Goal: Task Accomplishment & Management: Manage account settings

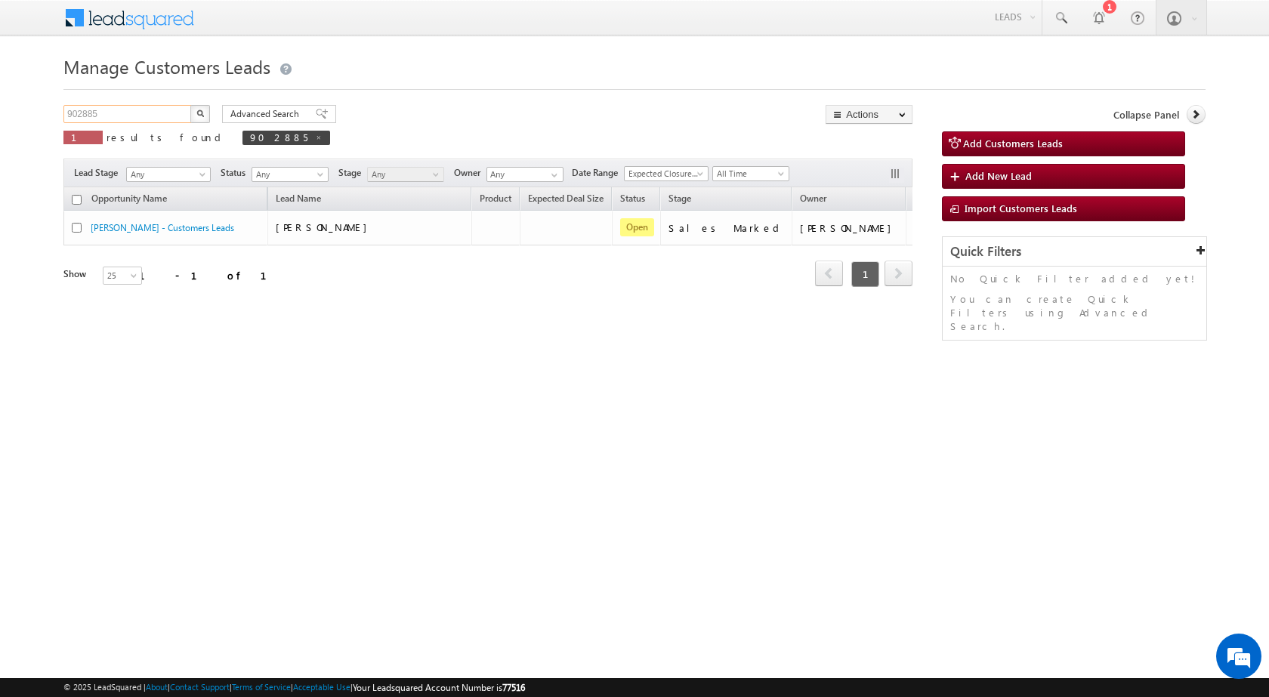
click at [132, 116] on input "902885" at bounding box center [127, 114] width 129 height 18
paste input "5676"
type input "905676"
click at [196, 110] on img "button" at bounding box center [200, 114] width 8 height 8
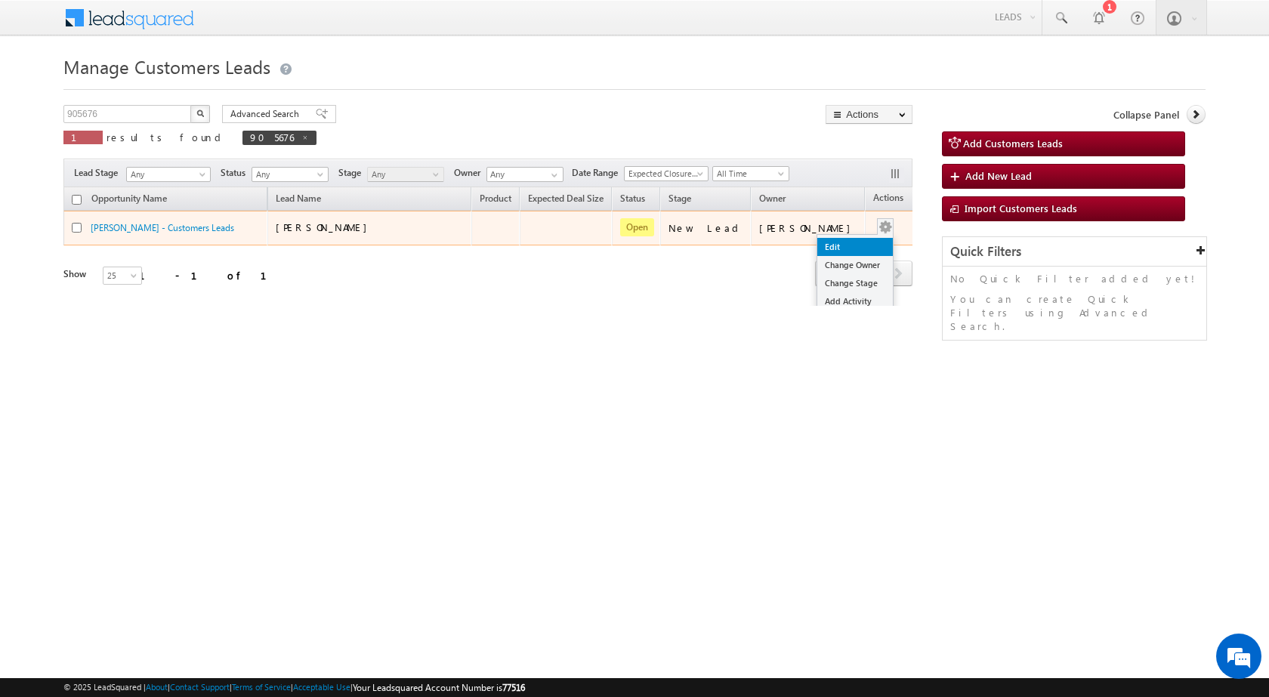
click at [856, 242] on link "Edit" at bounding box center [855, 247] width 76 height 18
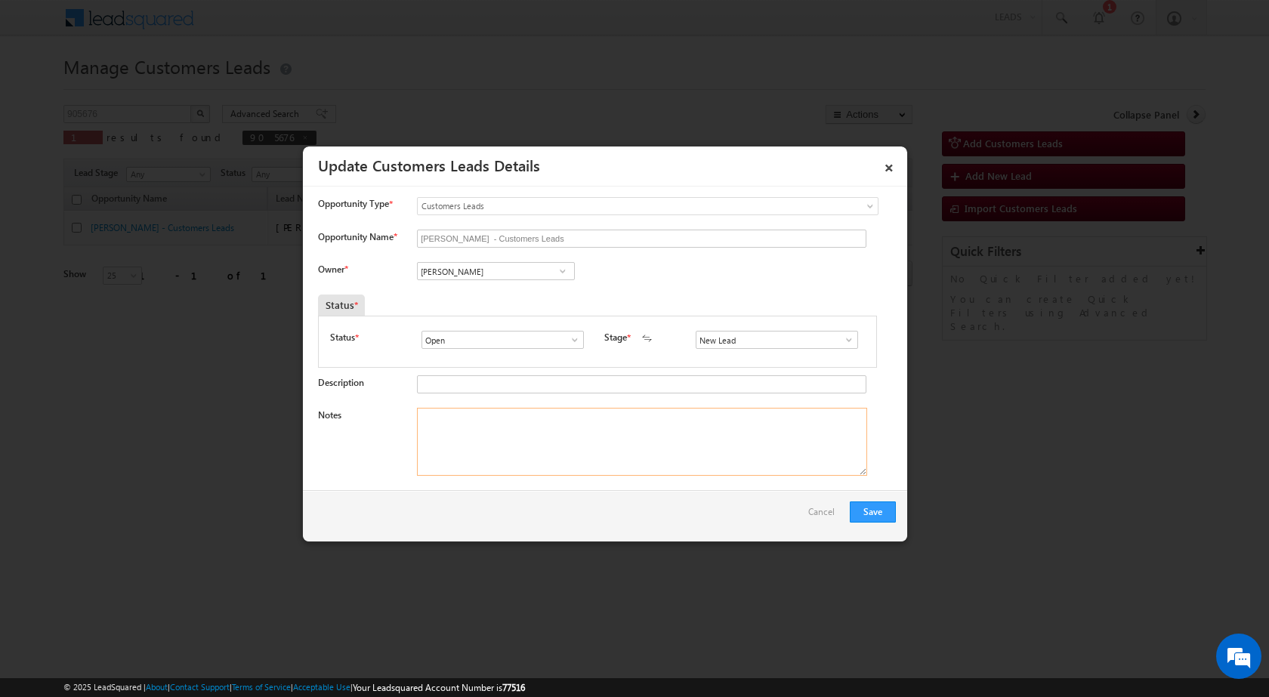
click at [470, 447] on textarea "Notes" at bounding box center [642, 442] width 450 height 68
click at [465, 270] on input "Vikas Halwai" at bounding box center [496, 271] width 158 height 18
paste input "vaibhav.rajput@sgrlimited.in"
click at [486, 301] on span "vaibhav.rajput@sgrlimited.in" at bounding box center [491, 300] width 136 height 11
type input "Vaibhav Rajput"
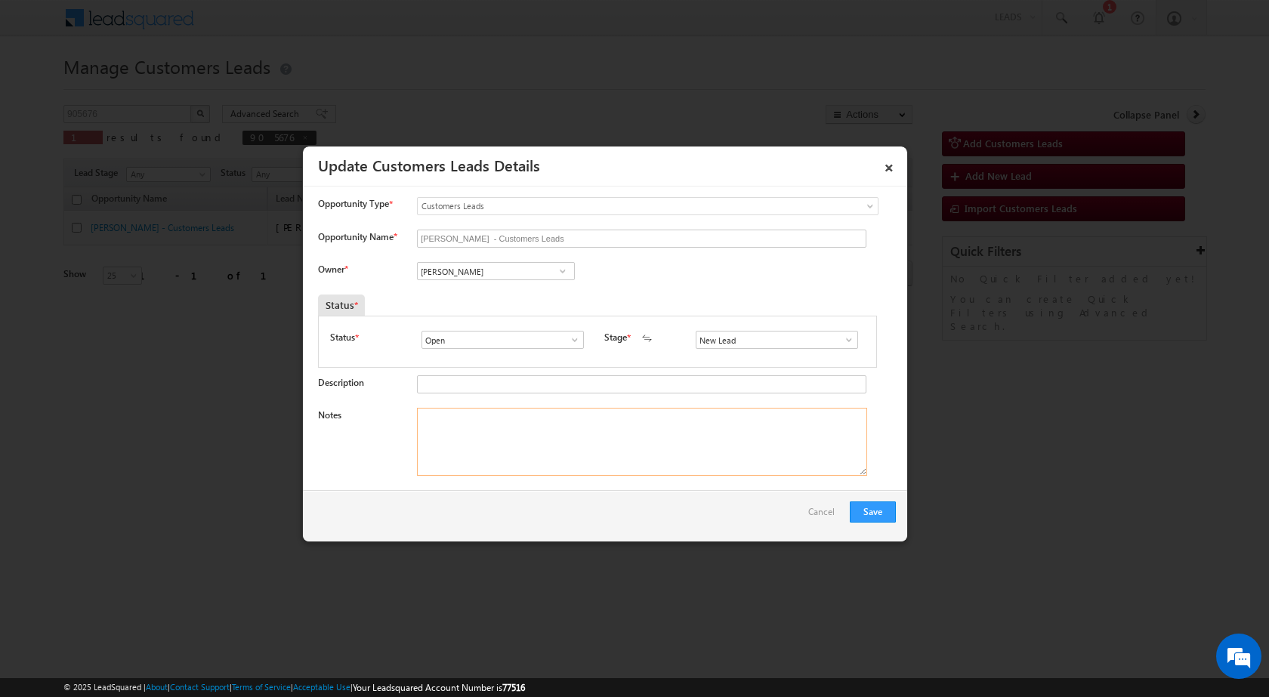
click at [494, 437] on textarea "Notes" at bounding box center [642, 442] width 450 height 68
click at [535, 598] on div at bounding box center [634, 348] width 1269 height 697
click at [541, 471] on textarea "Notes" at bounding box center [642, 442] width 450 height 68
click at [564, 456] on textarea "Notes" at bounding box center [642, 442] width 450 height 68
click at [842, 338] on span at bounding box center [849, 340] width 15 height 12
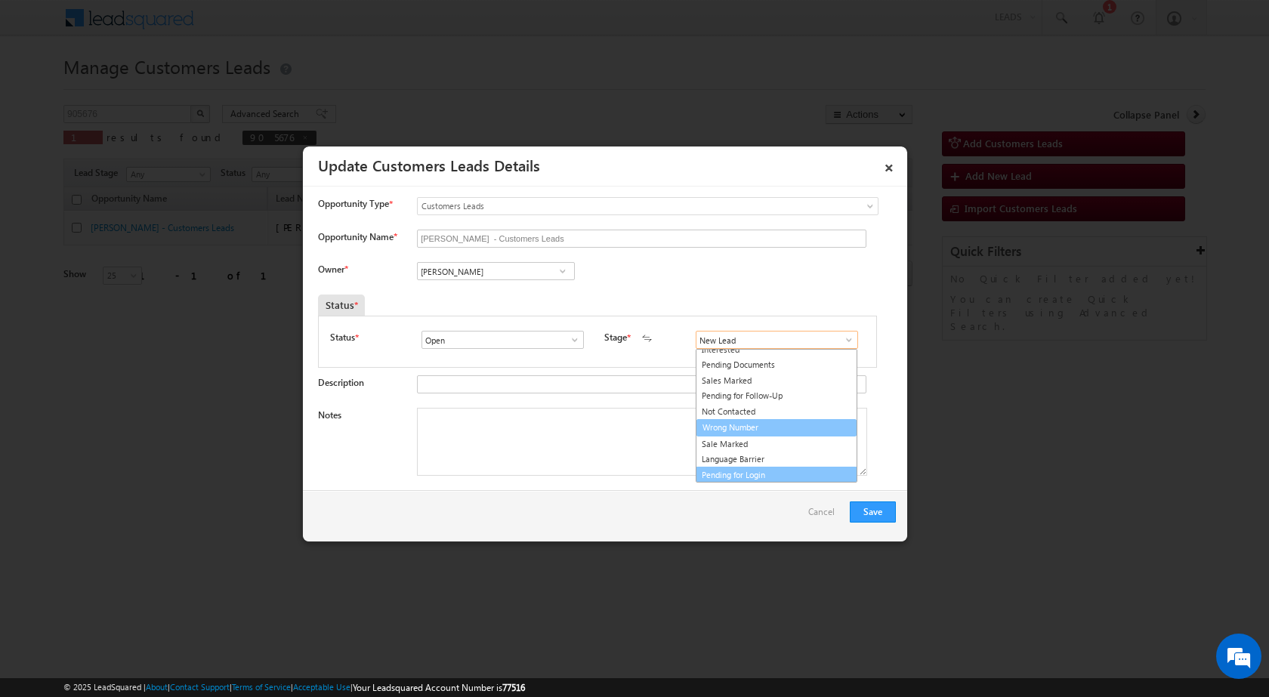
scroll to position [23, 0]
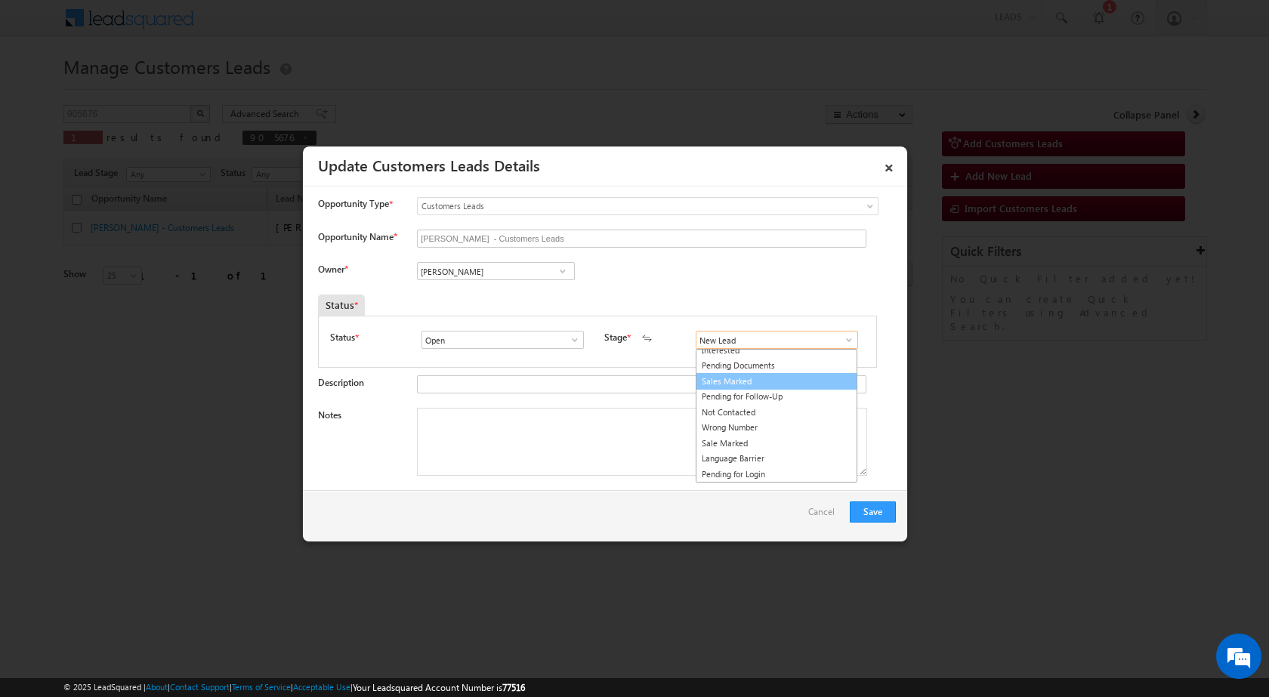
click at [735, 377] on link "Sales Marked" at bounding box center [777, 381] width 162 height 17
type input "Sales Marked"
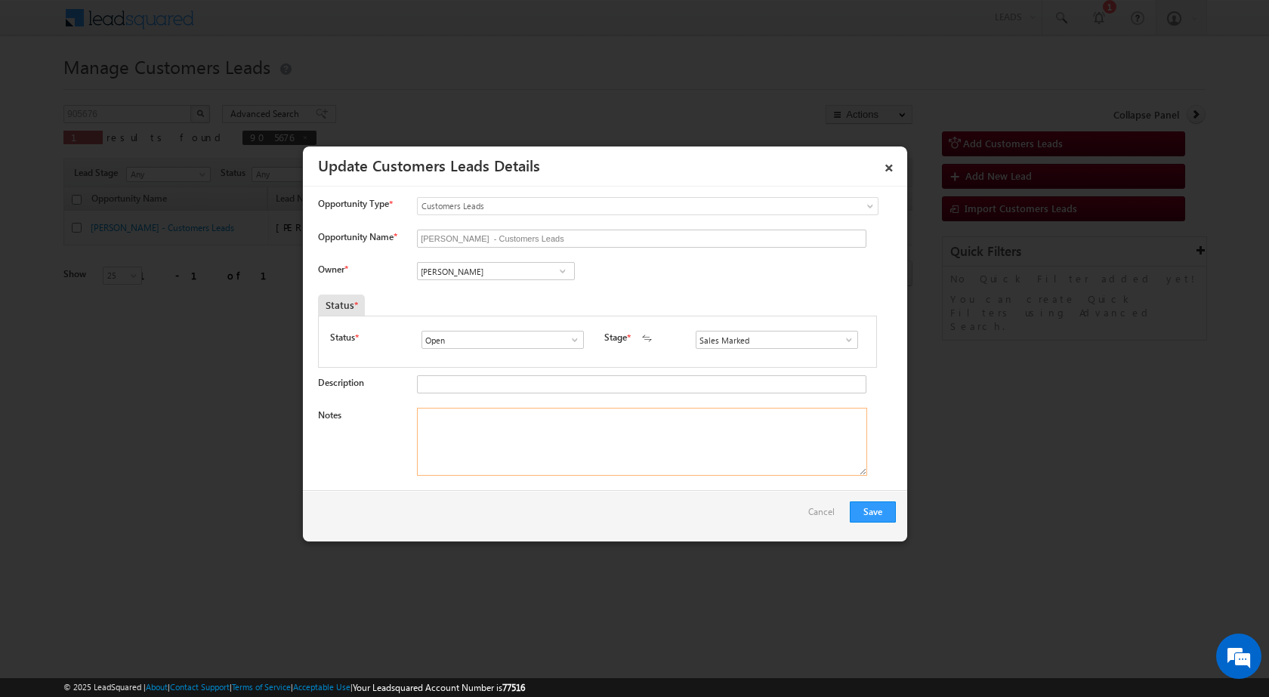
click at [597, 449] on textarea "Notes" at bounding box center [642, 442] width 450 height 68
click at [476, 392] on input "Description" at bounding box center [641, 384] width 449 height 18
click at [486, 454] on textarea "Notes" at bounding box center [642, 442] width 450 height 68
paste textarea "Name - NANDKISHOR DHURVE / Mobile Number - 8982385214 / Purchase aawas yojna fl…"
type textarea "Name - NANDKISHOR DHURVE / Mobile Number - 8982385214 / Purchase aawas yojna fl…"
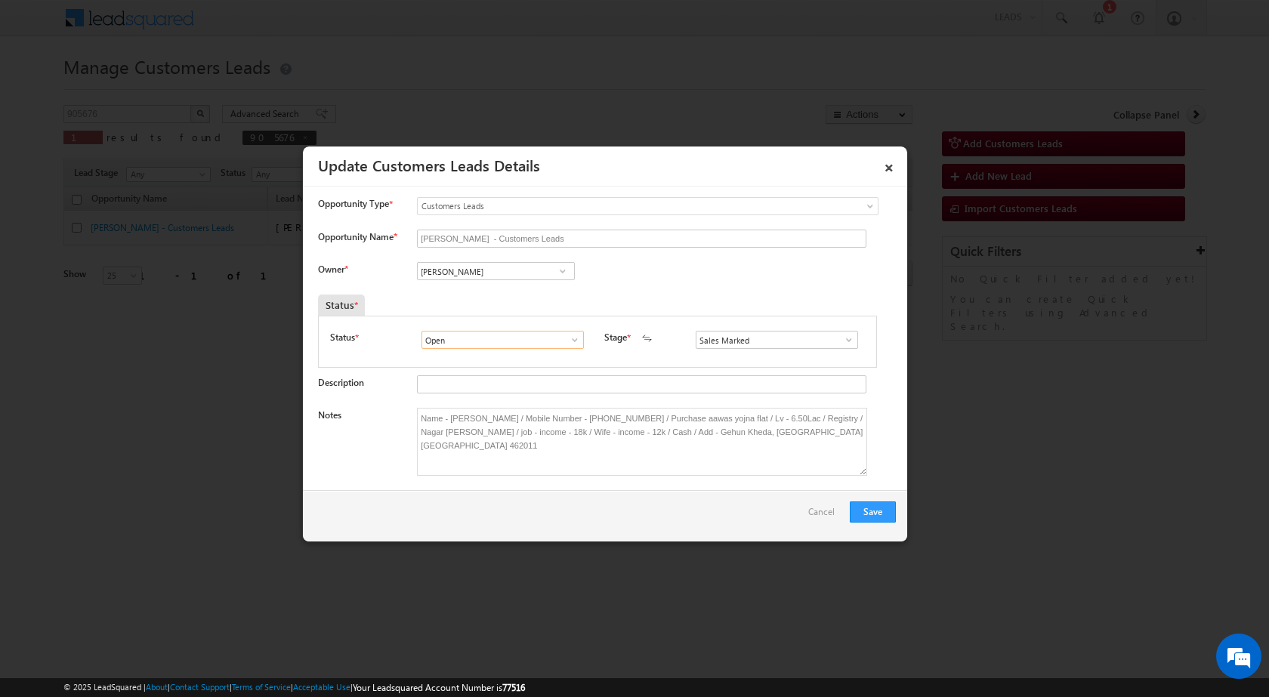
click at [581, 340] on input "Open" at bounding box center [503, 340] width 162 height 18
drag, startPoint x: 604, startPoint y: 466, endPoint x: 482, endPoint y: 364, distance: 158.7
click at [601, 466] on textarea "Name - NANDKISHOR DHURVE / Mobile Number - 8982385214 / Purchase aawas yojna fl…" at bounding box center [642, 442] width 450 height 68
click at [864, 510] on button "Save" at bounding box center [873, 512] width 46 height 21
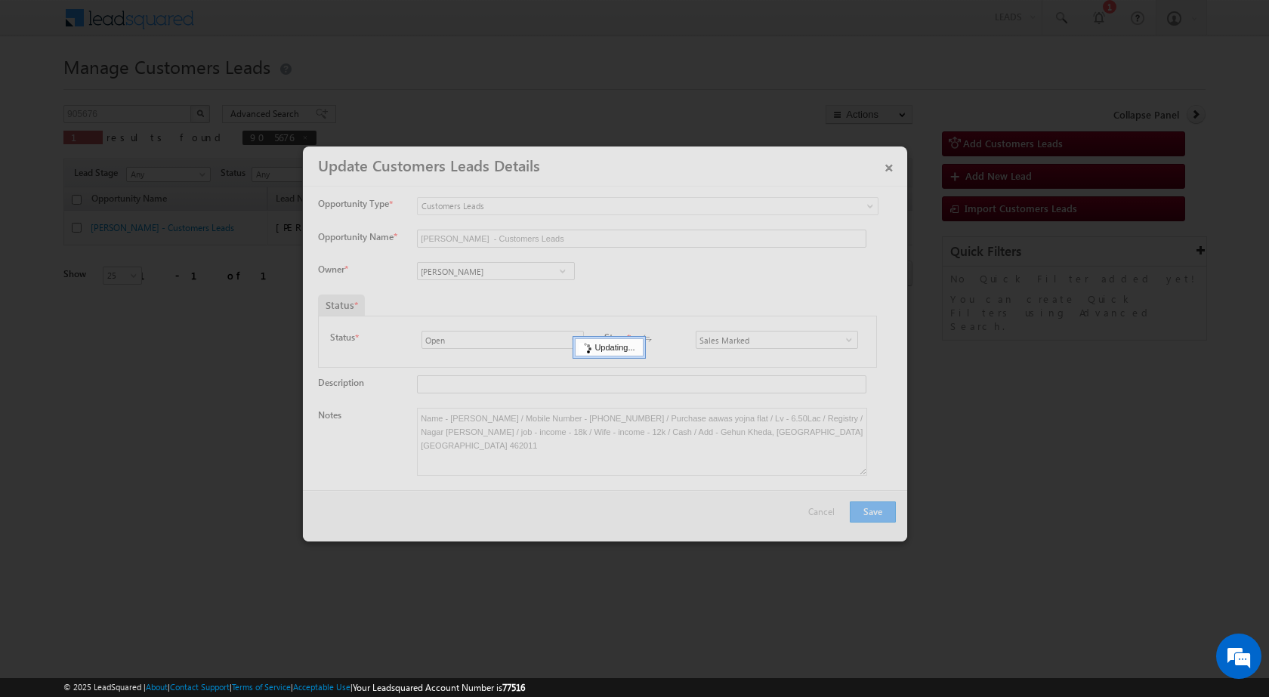
click at [780, 614] on div at bounding box center [634, 348] width 1269 height 697
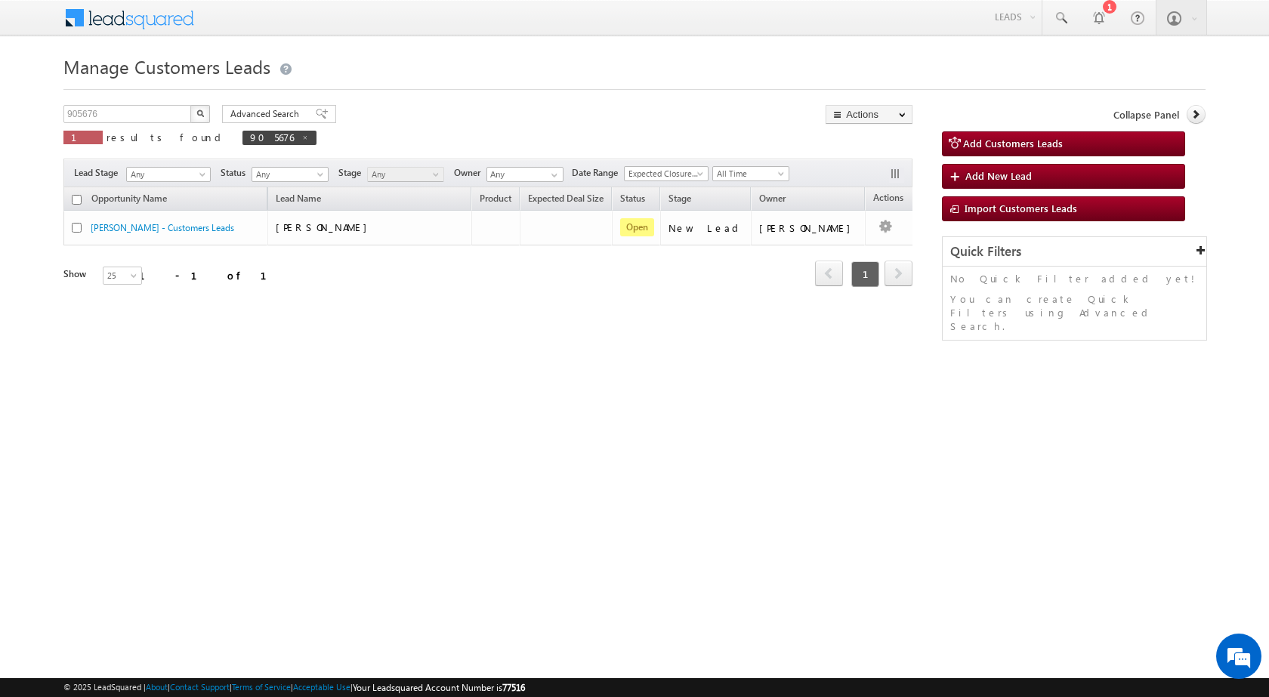
click at [437, 409] on div "Manage Customers Leads Customers Leads updated successfully. 905676 X 1 results…" at bounding box center [634, 240] width 1142 height 378
click at [598, 465] on html "Menu [PERSON_NAME] sitar a5@ks erve." at bounding box center [634, 233] width 1269 height 466
drag, startPoint x: 507, startPoint y: 687, endPoint x: 324, endPoint y: 548, distance: 229.7
click at [473, 686] on span "Your Leadsquared Account Number is 77516" at bounding box center [439, 687] width 172 height 11
click at [377, 466] on html "Menu Surbhi Dhadve sitar a5@ks erve." at bounding box center [634, 233] width 1269 height 466
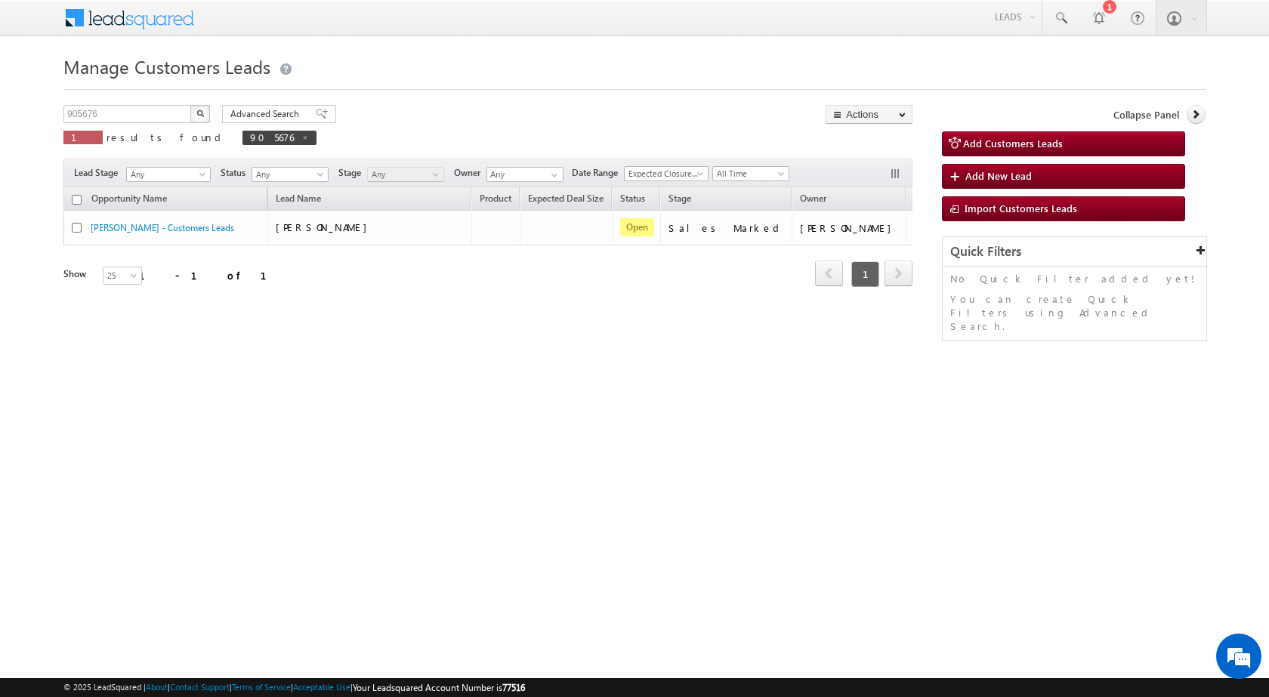
click at [728, 462] on html "Menu Surbhi Dhadve sitar a5@ks erve." at bounding box center [634, 233] width 1269 height 466
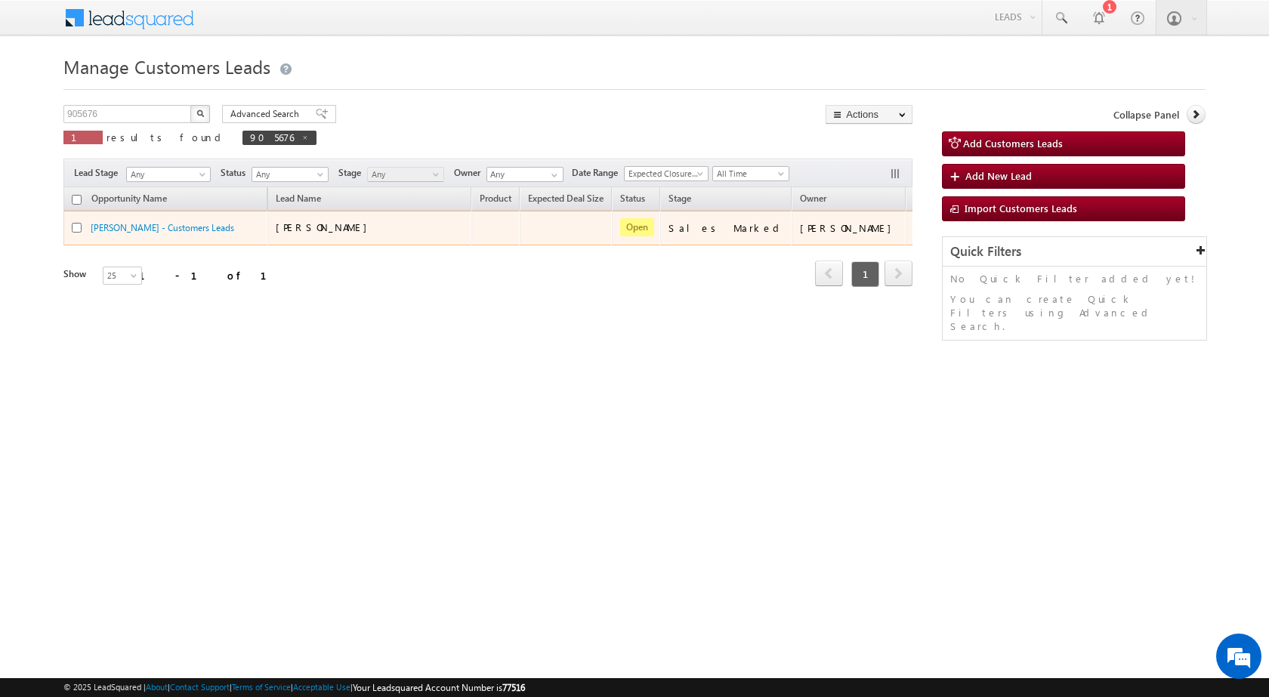
click at [801, 230] on div "Vaibhav Rajput" at bounding box center [849, 228] width 99 height 14
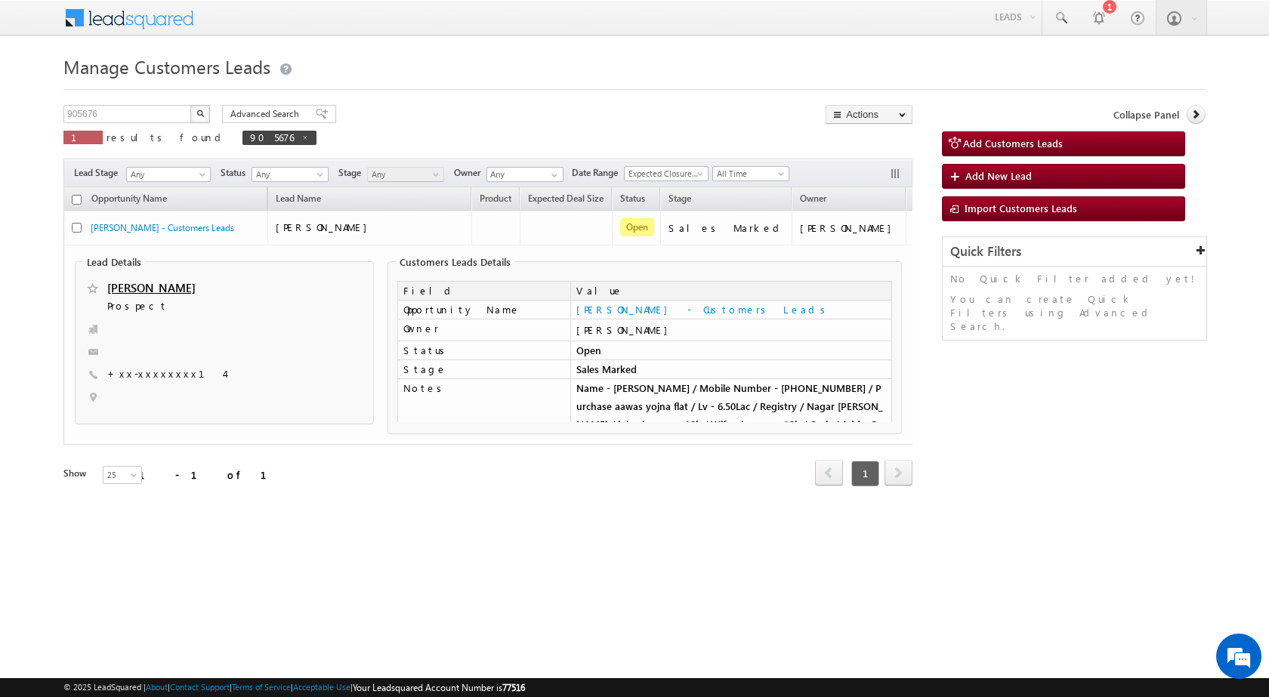
click at [221, 388] on div "NANDKISHOR DHURVE Prospect +xx-xxxxxxxx14" at bounding box center [225, 346] width 280 height 131
click at [164, 114] on input "905676" at bounding box center [127, 114] width 129 height 18
paste input "894085"
click at [204, 108] on button "button" at bounding box center [200, 114] width 20 height 18
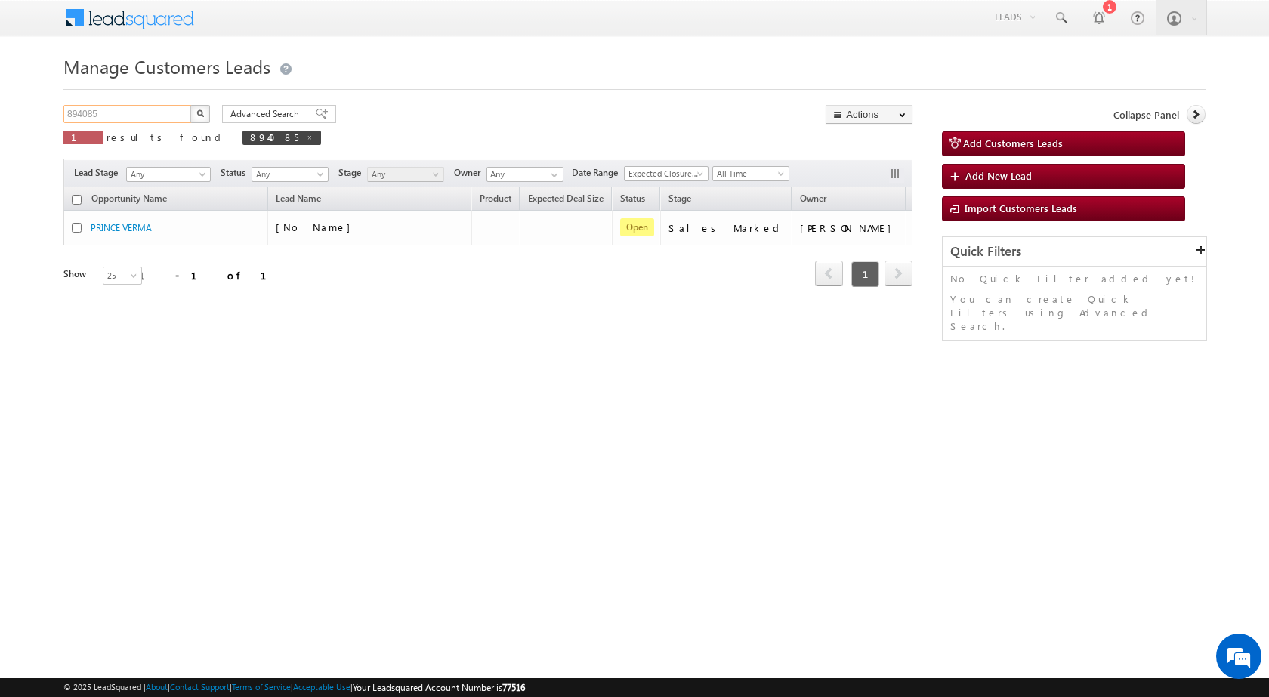
click at [120, 105] on input "894085" at bounding box center [127, 114] width 129 height 18
paste input "9028"
type input "902885"
click at [202, 119] on button "button" at bounding box center [200, 114] width 20 height 18
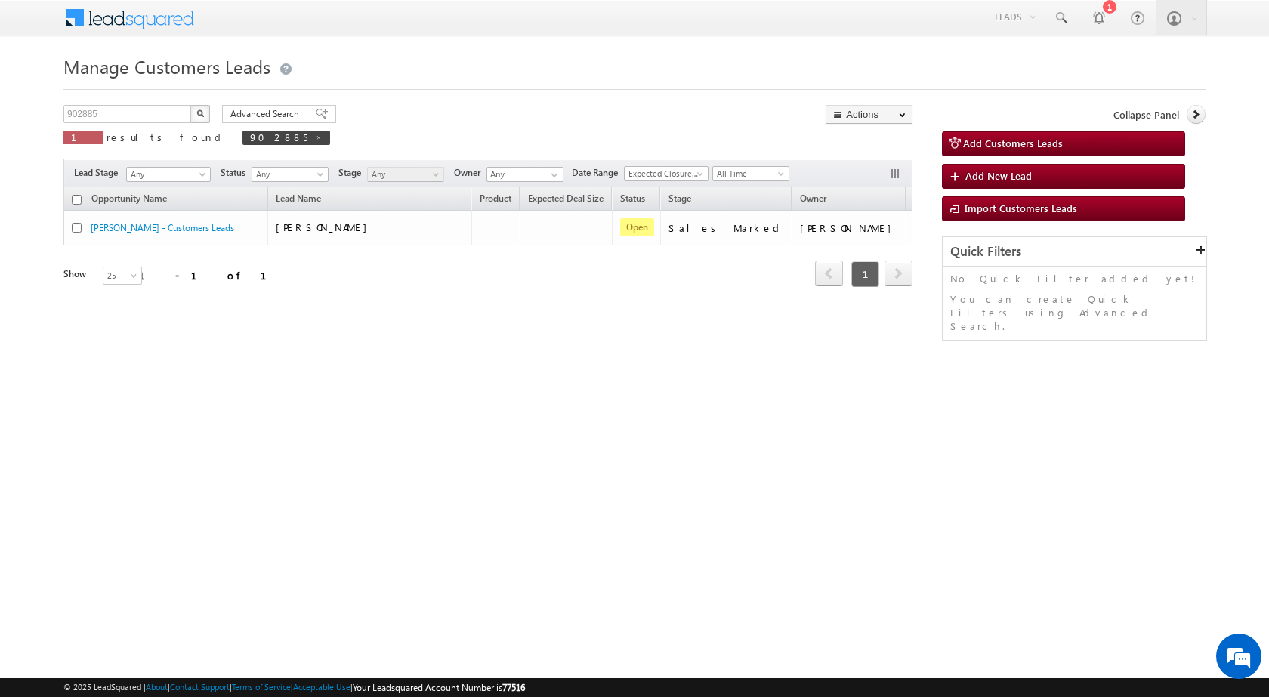
click at [530, 451] on html "Menu [PERSON_NAME] sitar a5@ks erve." at bounding box center [634, 233] width 1269 height 466
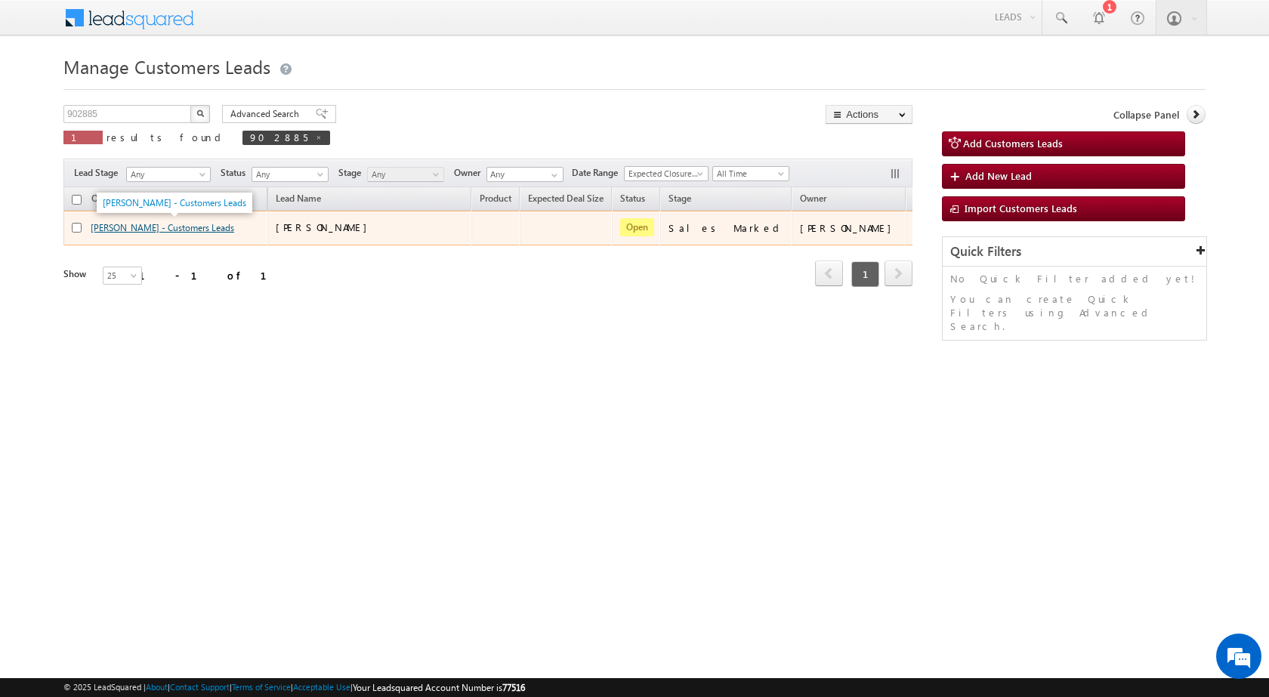
click at [205, 227] on link "Faruk Masuri - Customers Leads" at bounding box center [163, 227] width 144 height 11
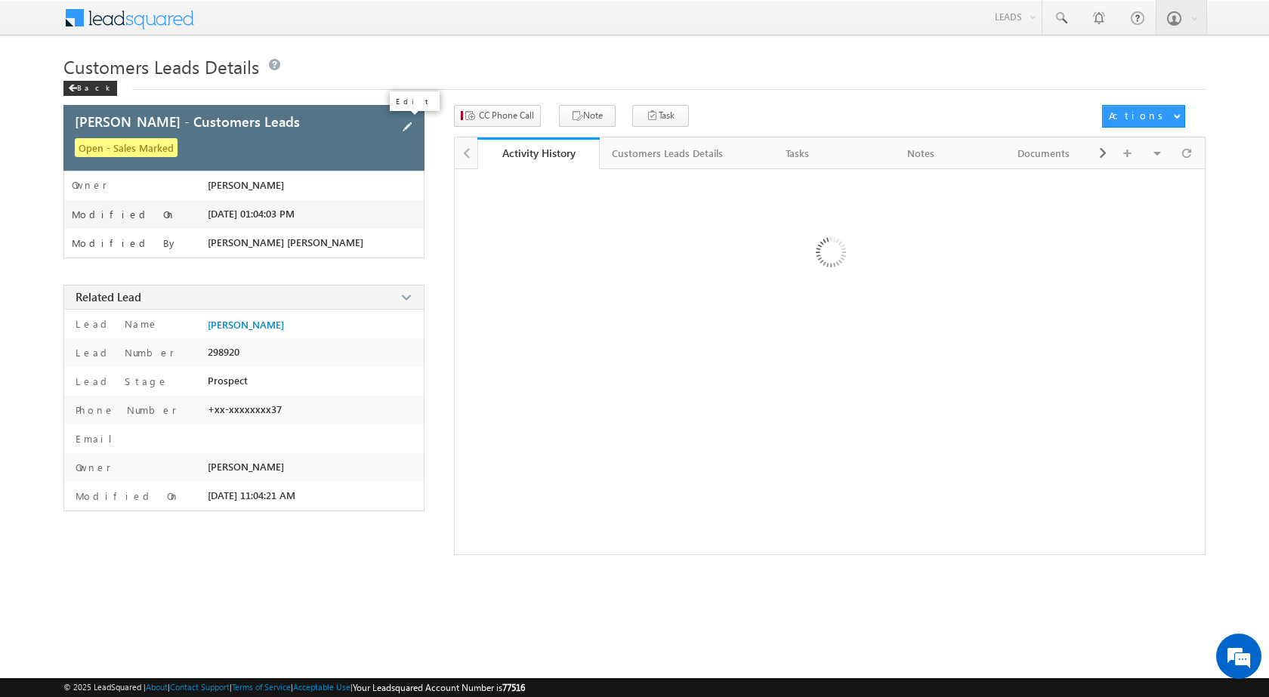
click at [409, 124] on span at bounding box center [407, 127] width 17 height 17
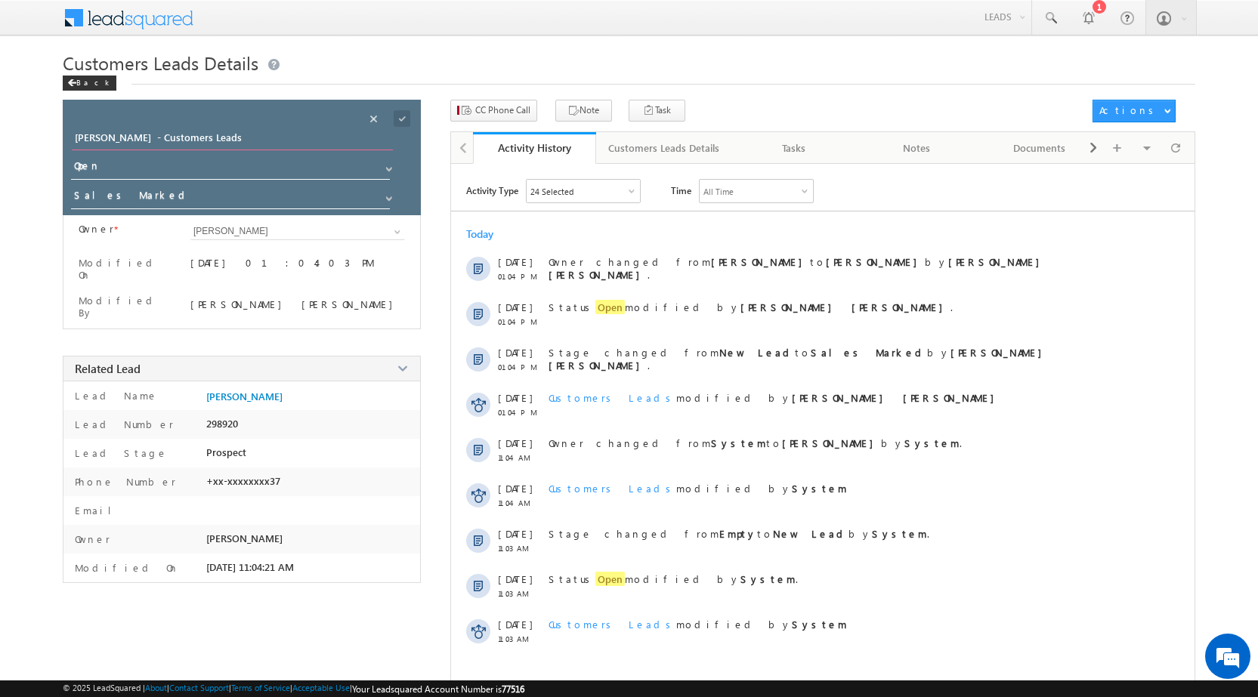
click at [130, 136] on input "[PERSON_NAME] - Customers Leads" at bounding box center [232, 139] width 321 height 21
paste input "[PERSON_NAME] Bee"
type input "[PERSON_NAME] Bee"
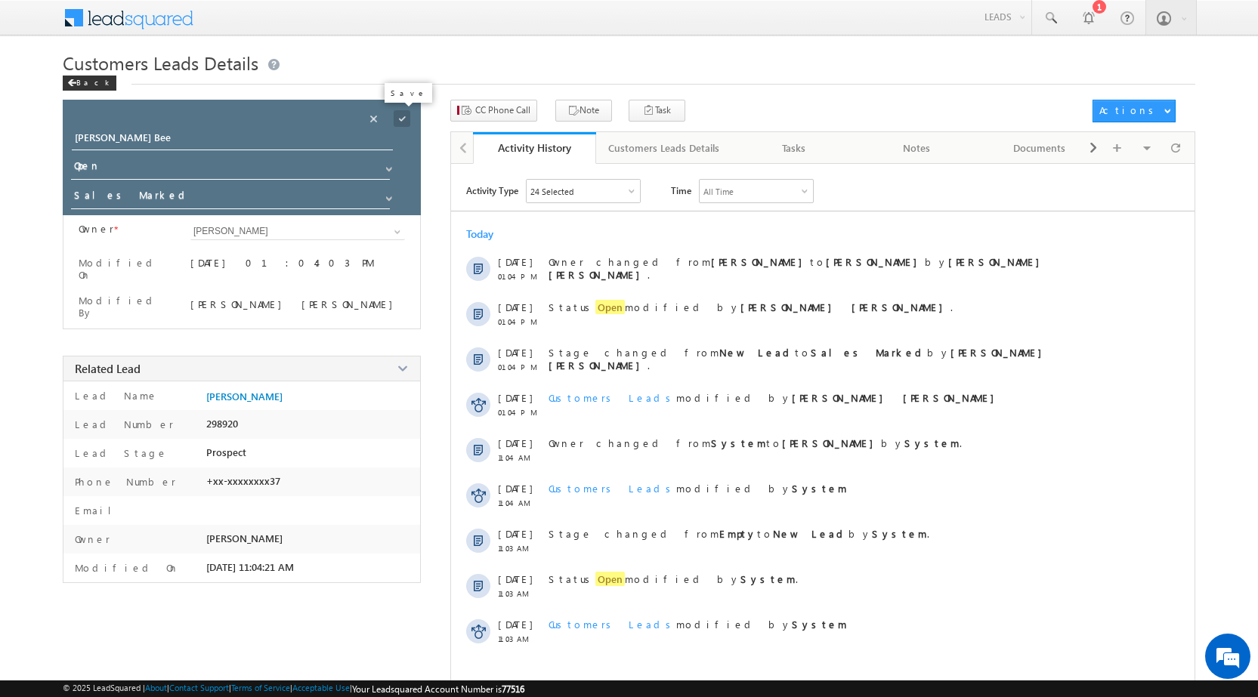
click at [402, 116] on span at bounding box center [402, 118] width 17 height 17
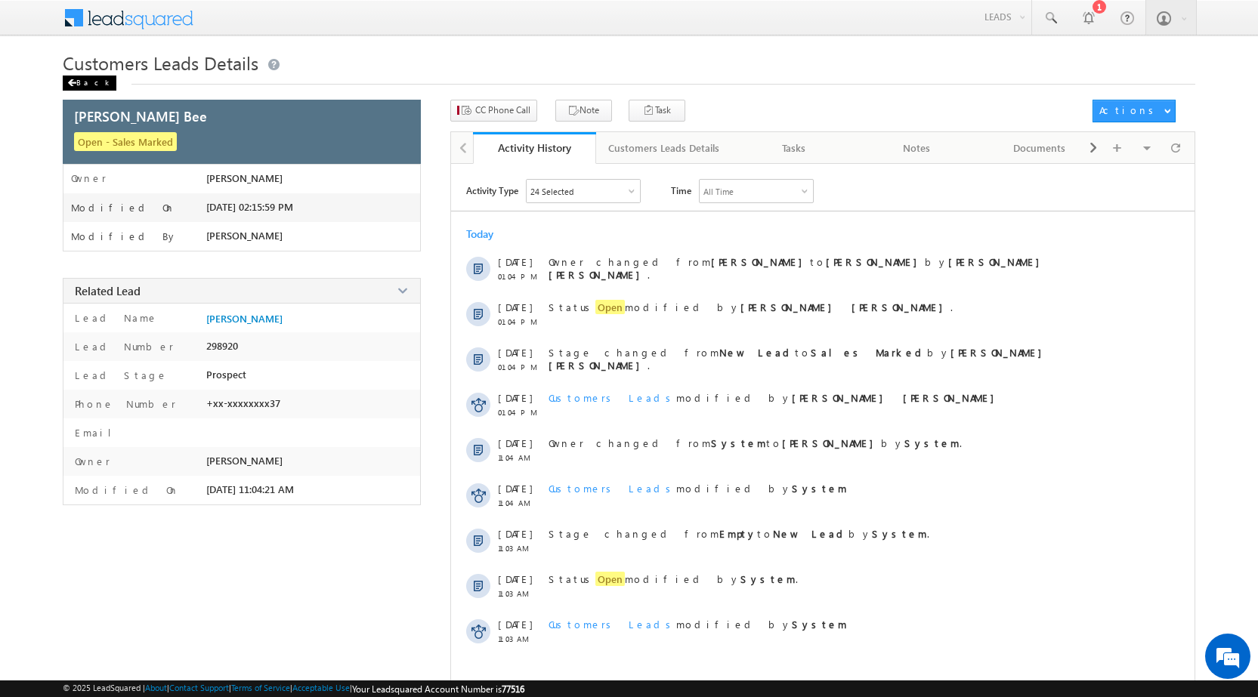
click at [89, 79] on div "Back" at bounding box center [90, 83] width 54 height 15
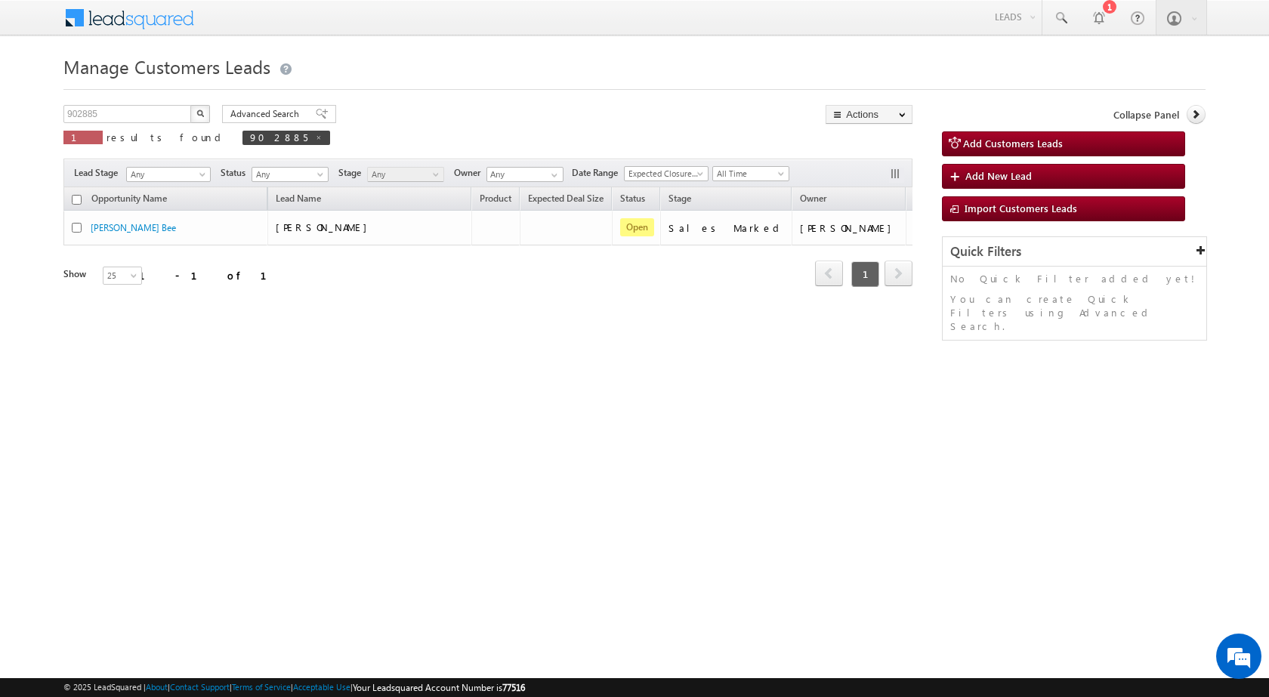
click at [503, 466] on html "Menu [PERSON_NAME] sitar a5@ks erve." at bounding box center [634, 233] width 1269 height 466
click at [425, 466] on html "Menu [PERSON_NAME] sitar a5@ks erve." at bounding box center [634, 233] width 1269 height 466
